Goal: Information Seeking & Learning: Learn about a topic

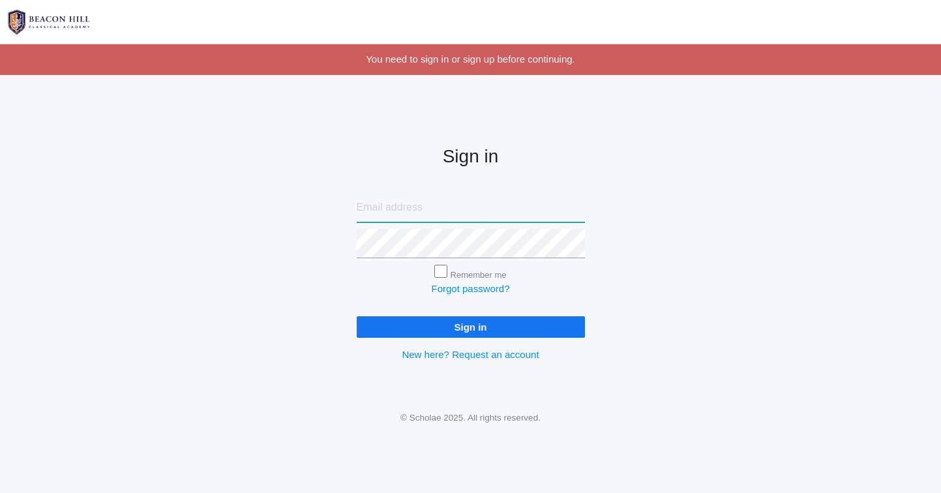
type input "[EMAIL_ADDRESS][DOMAIN_NAME]"
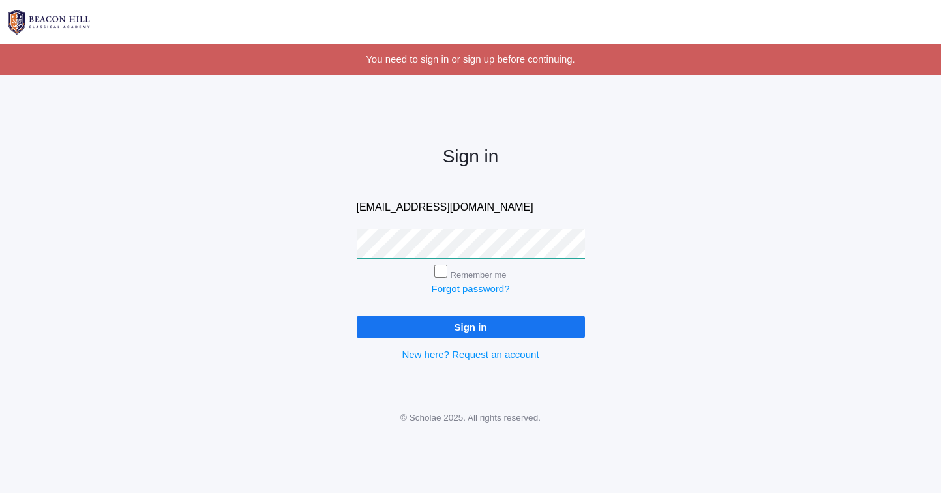
click at [470, 324] on input "Sign in" at bounding box center [471, 327] width 228 height 22
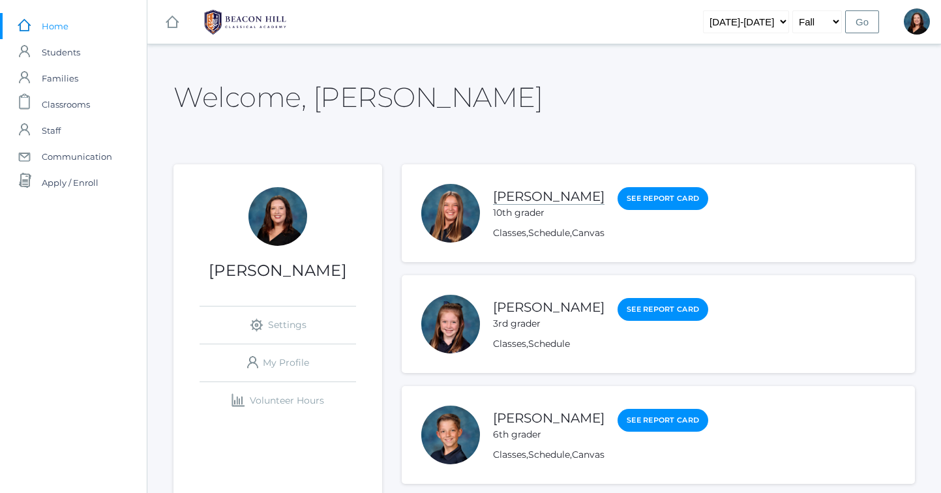
click at [522, 194] on link "[PERSON_NAME]" at bounding box center [549, 196] width 112 height 16
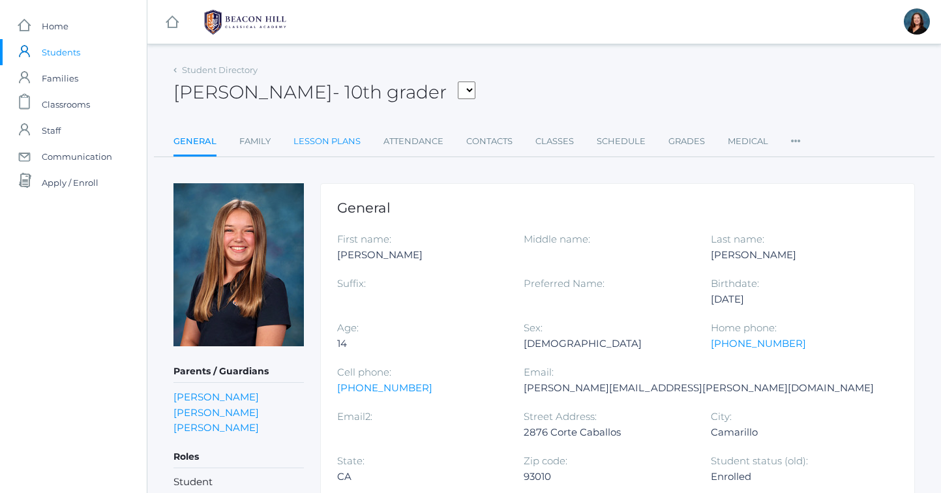
click at [319, 143] on link "Lesson Plans" at bounding box center [326, 141] width 67 height 26
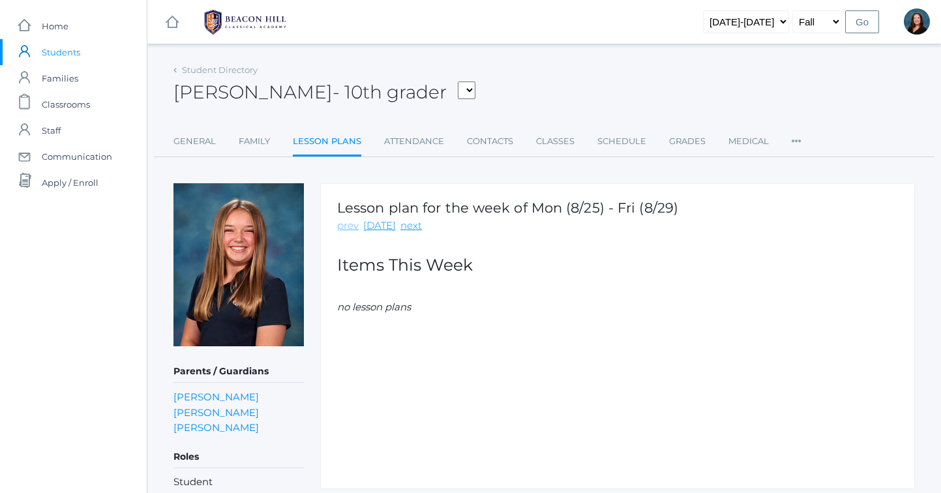
click at [349, 226] on link "prev" at bounding box center [348, 225] width 22 height 15
click at [352, 231] on link "prev" at bounding box center [348, 225] width 22 height 15
click at [351, 226] on link "prev" at bounding box center [348, 225] width 22 height 15
click at [404, 225] on link "next" at bounding box center [411, 225] width 22 height 15
click at [405, 224] on link "next" at bounding box center [411, 225] width 22 height 15
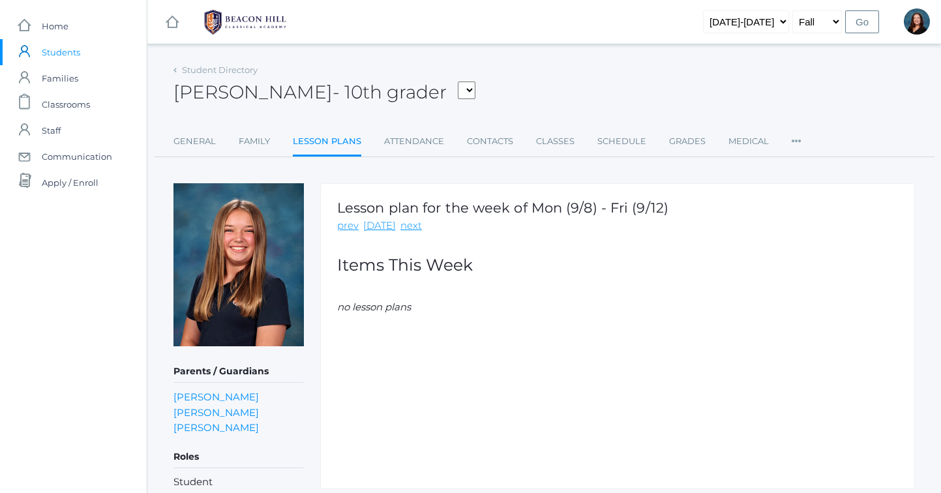
click at [405, 224] on link "next" at bounding box center [411, 225] width 22 height 15
click at [406, 228] on link "next" at bounding box center [411, 225] width 22 height 15
click at [405, 229] on link "next" at bounding box center [411, 225] width 22 height 15
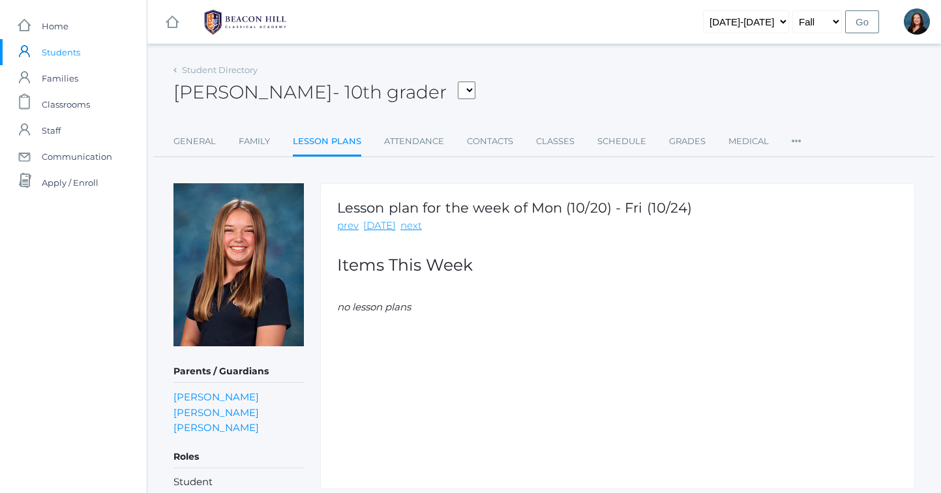
click at [405, 229] on link "next" at bounding box center [411, 225] width 22 height 15
click at [413, 153] on link "Attendance" at bounding box center [414, 141] width 60 height 26
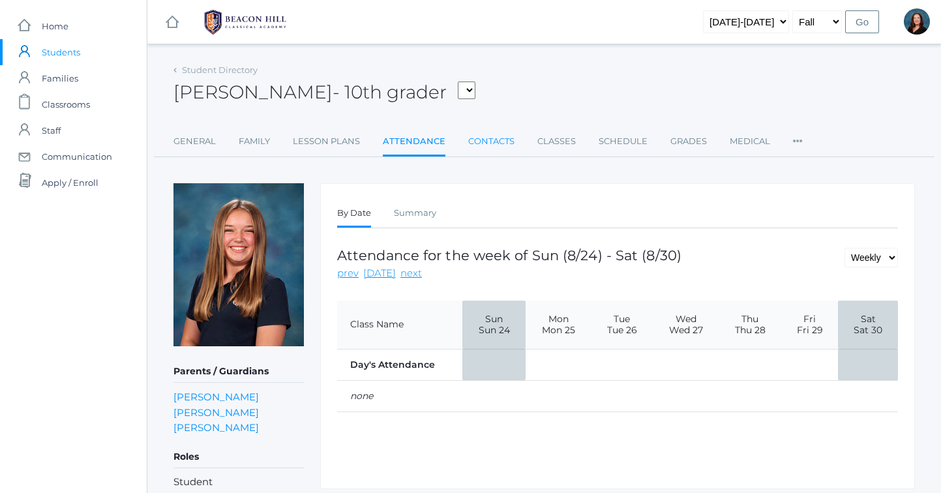
click at [503, 144] on link "Contacts" at bounding box center [491, 141] width 46 height 26
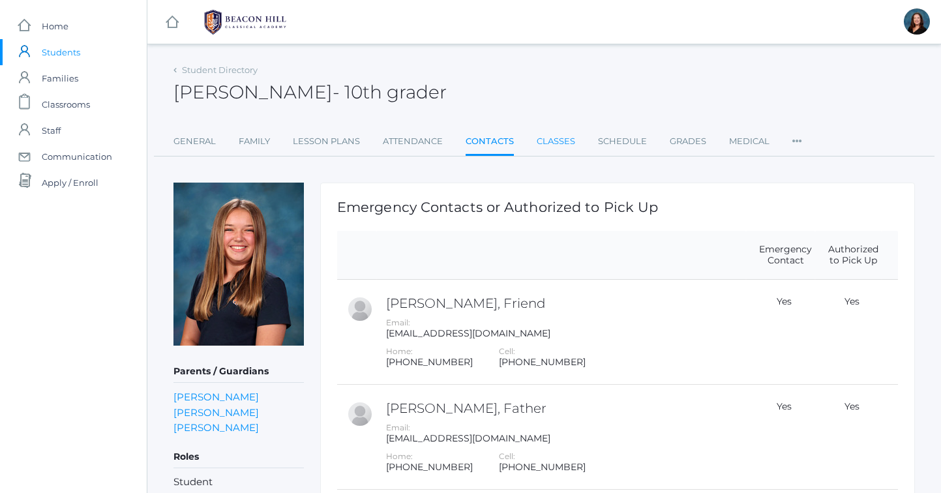
click at [571, 142] on link "Classes" at bounding box center [556, 141] width 38 height 26
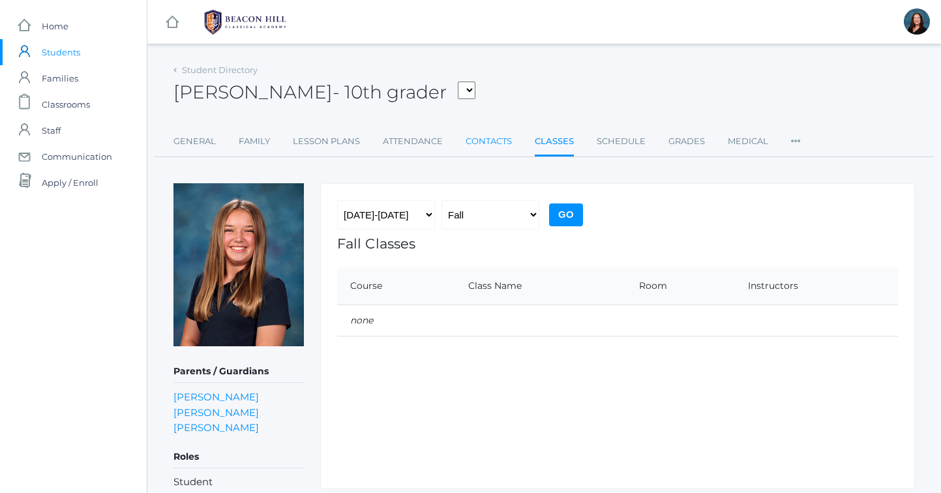
click at [480, 136] on link "Contacts" at bounding box center [489, 141] width 46 height 26
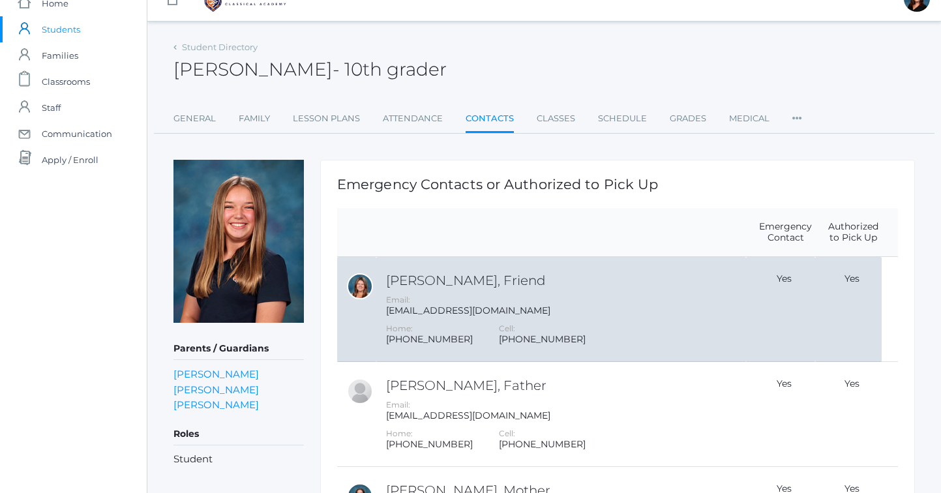
scroll to position [29, 0]
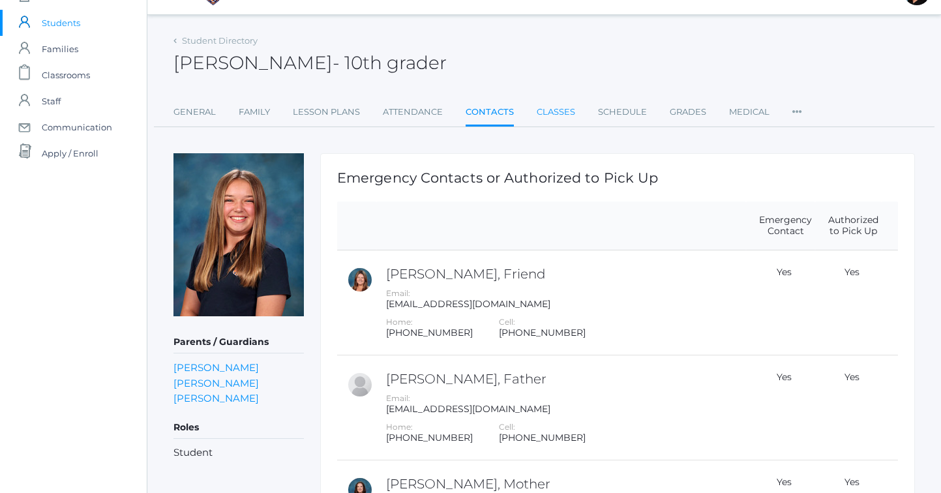
click at [565, 108] on link "Classes" at bounding box center [556, 112] width 38 height 26
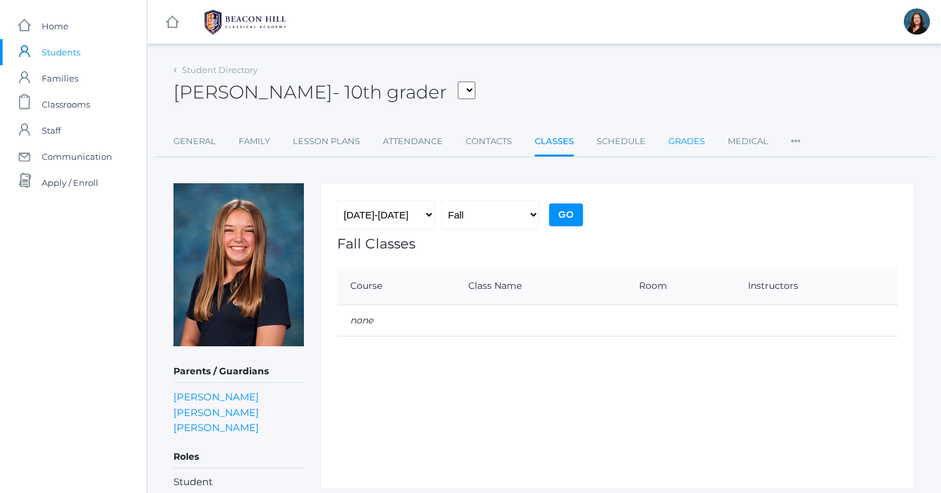
click at [694, 139] on link "Grades" at bounding box center [686, 141] width 37 height 26
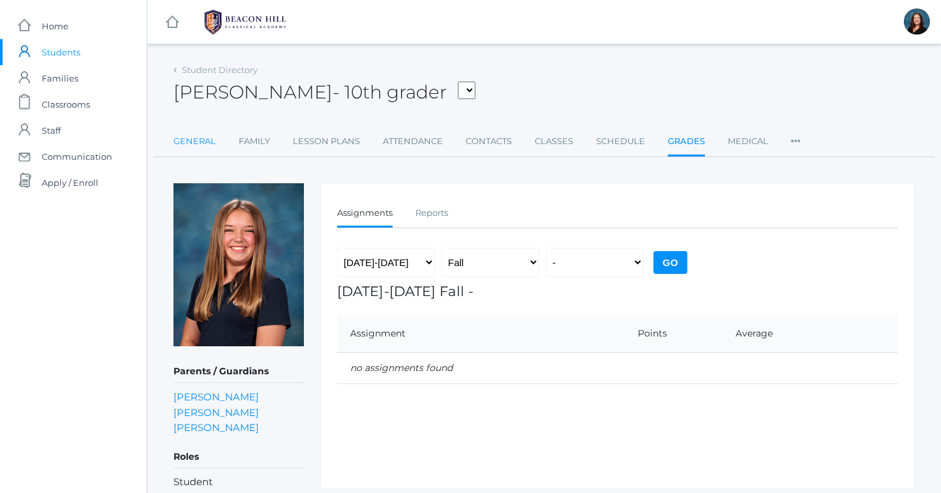
click at [187, 149] on link "General" at bounding box center [194, 141] width 42 height 26
